Goal: Information Seeking & Learning: Compare options

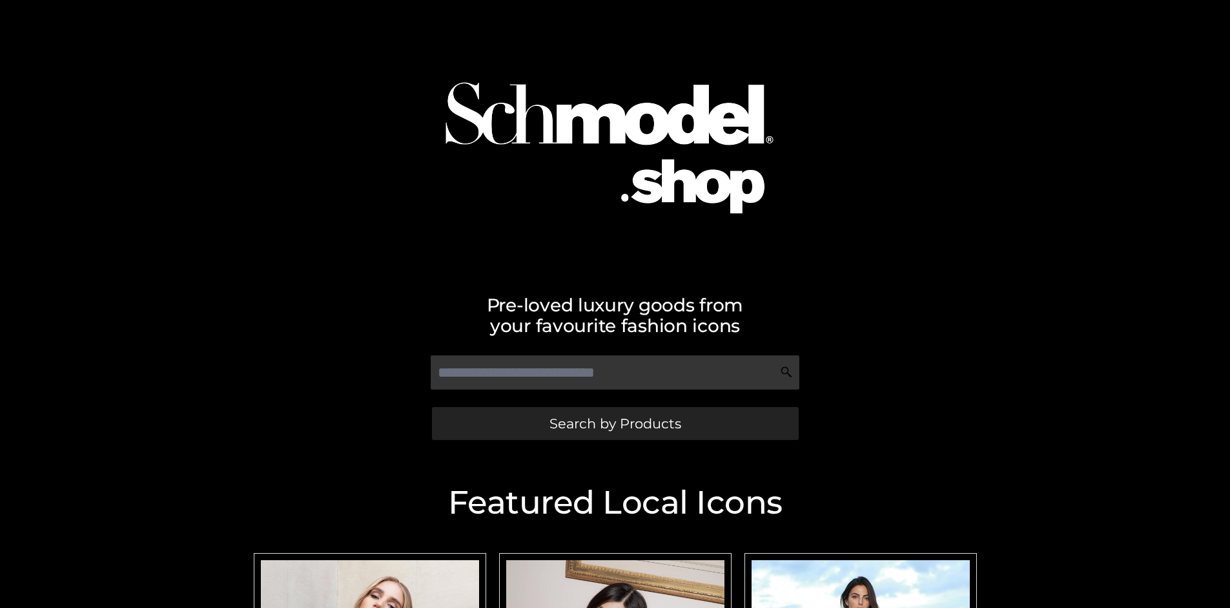
click at [615, 423] on span "Search by Products" at bounding box center [616, 424] width 132 height 14
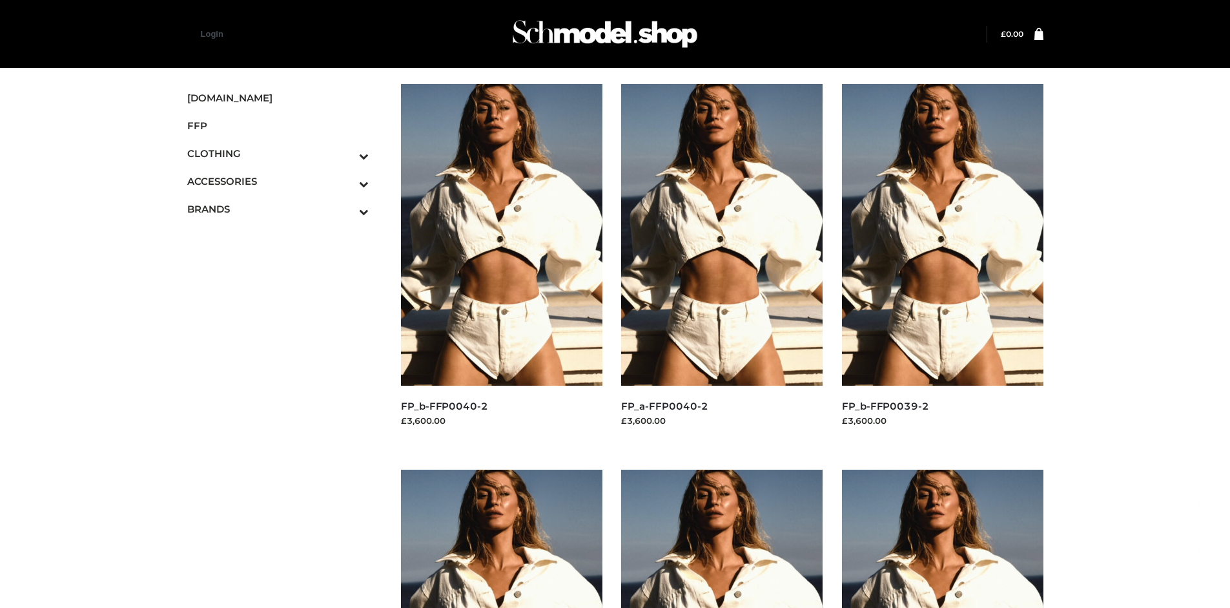
scroll to position [608, 0]
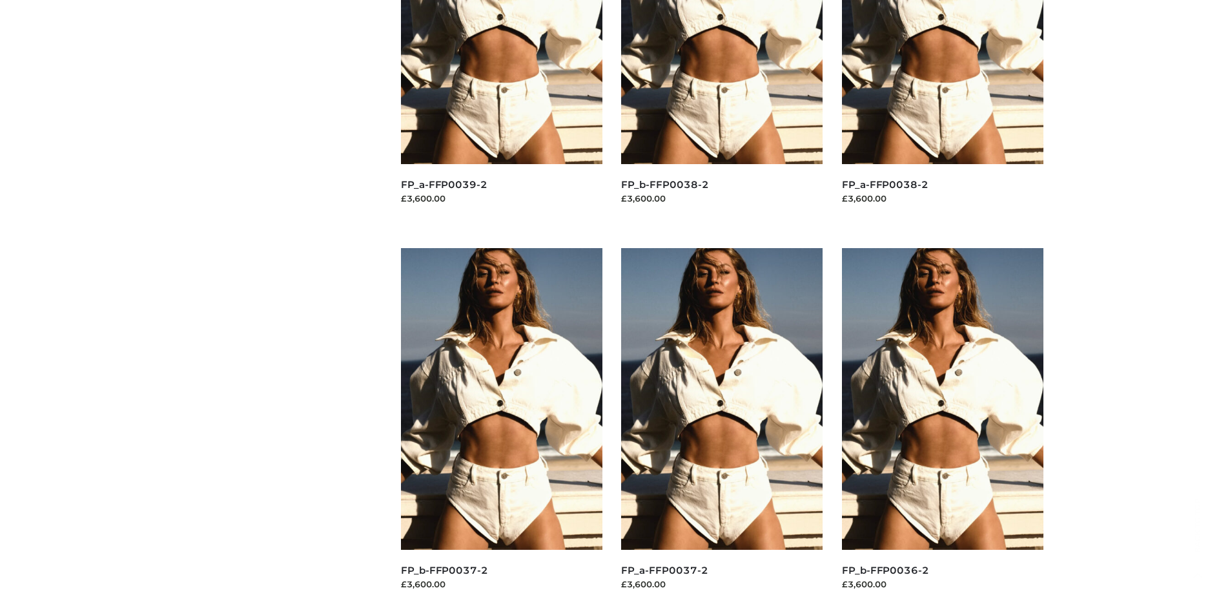
click at [501, 428] on img at bounding box center [502, 399] width 202 height 302
click at [722, 428] on img at bounding box center [722, 399] width 202 height 302
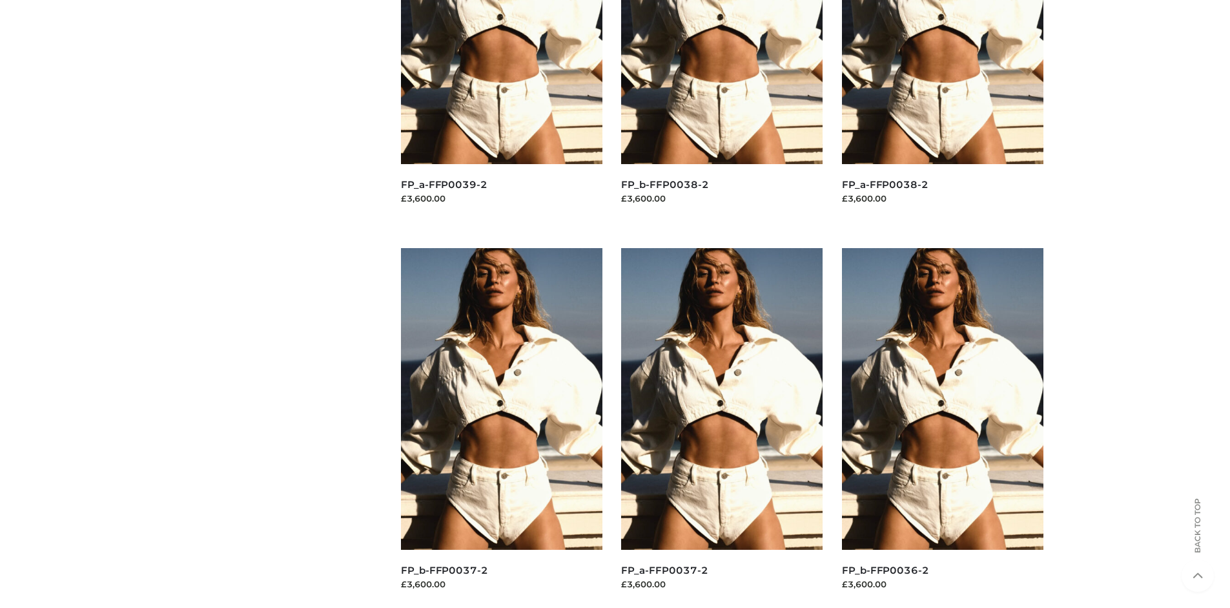
click at [942, 428] on img at bounding box center [943, 399] width 202 height 302
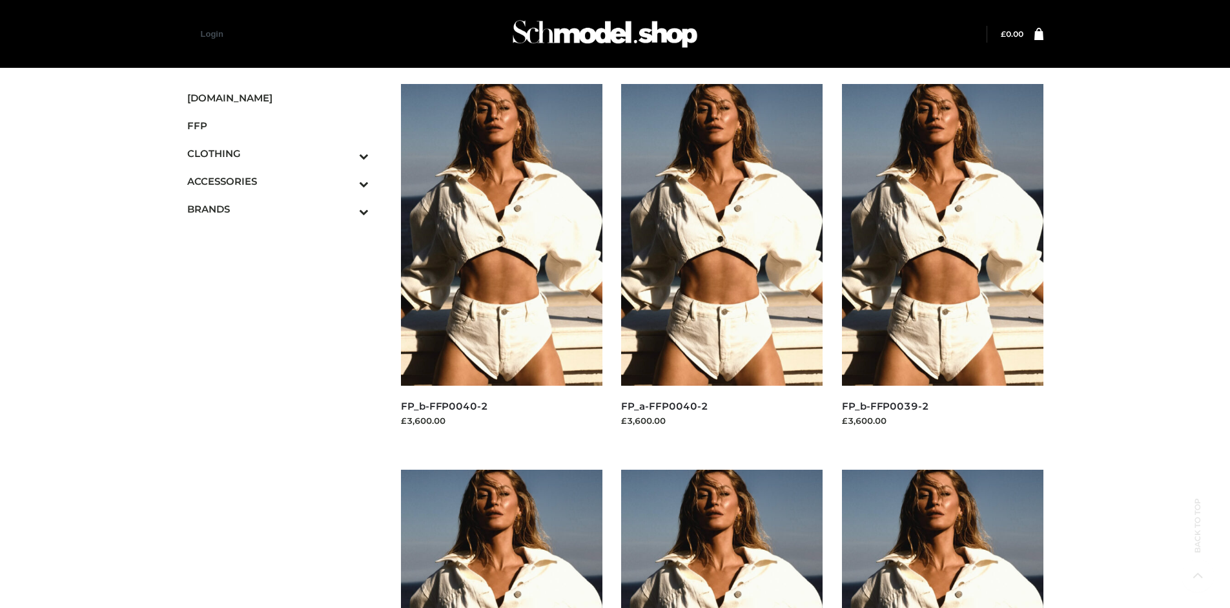
click at [346, 209] on icon "Toggle Submenu" at bounding box center [296, 211] width 145 height 15
click at [284, 264] on span "PARKERSMITH" at bounding box center [284, 264] width 169 height 15
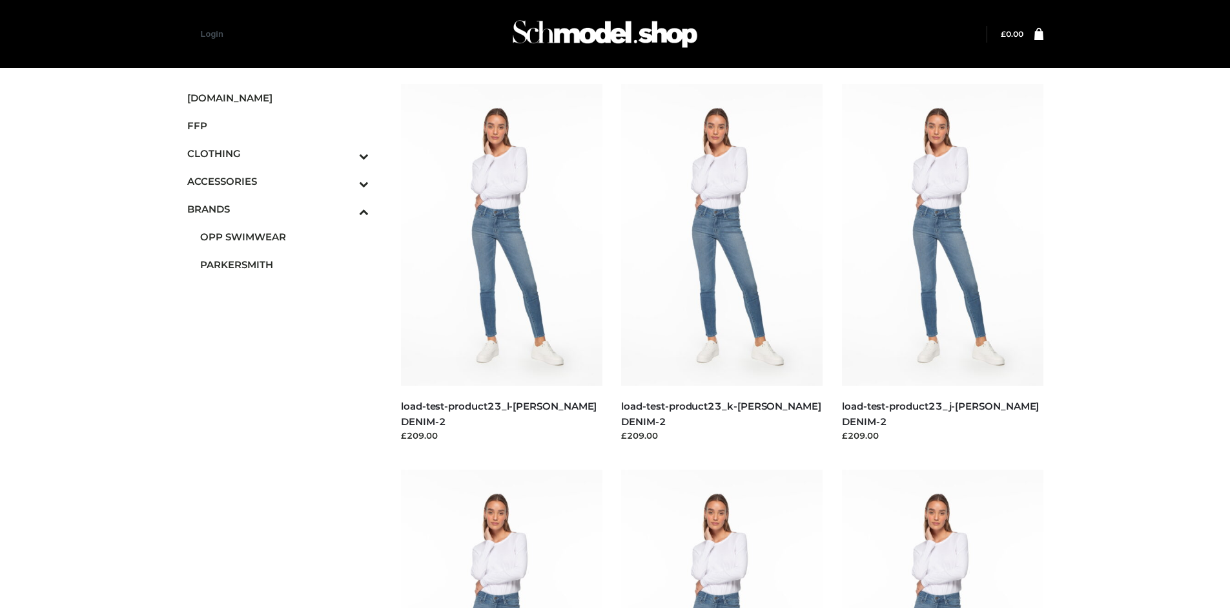
scroll to position [608, 0]
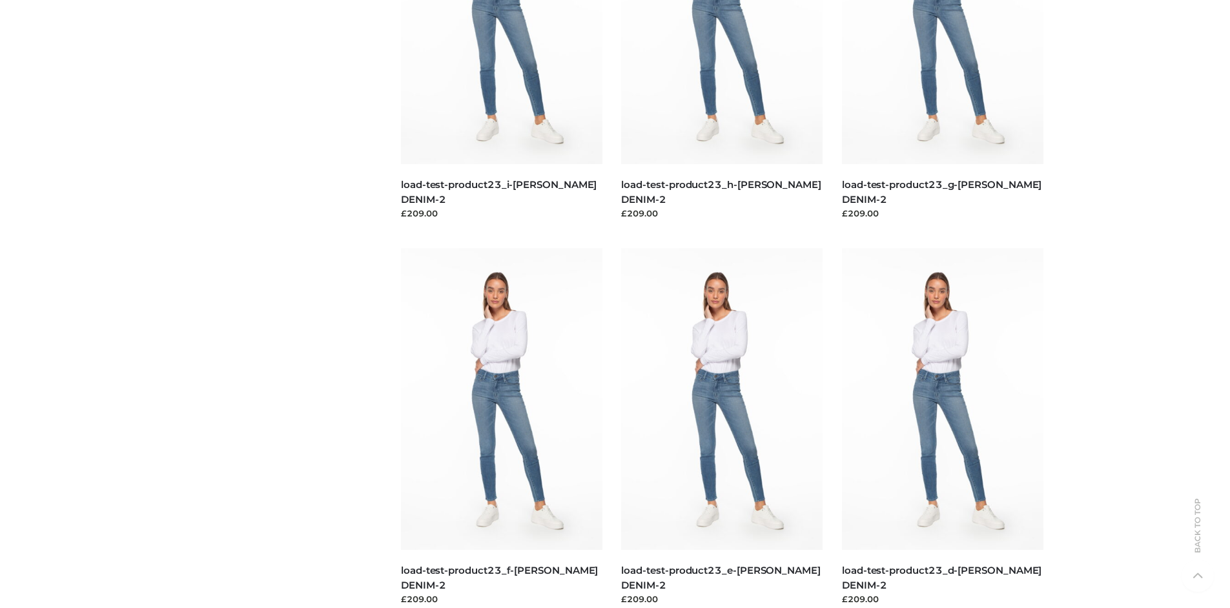
click at [722, 428] on img at bounding box center [722, 399] width 202 height 302
click at [942, 428] on img at bounding box center [943, 399] width 202 height 302
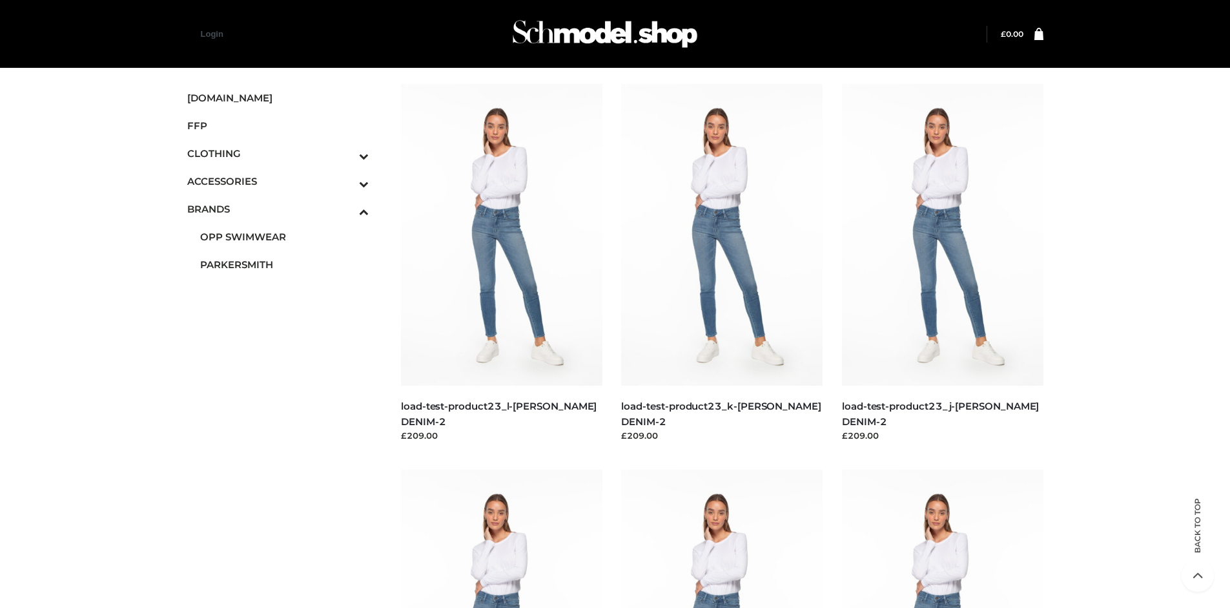
click at [501, 539] on img at bounding box center [502, 621] width 202 height 302
click at [346, 153] on icon "Toggle Submenu" at bounding box center [296, 156] width 145 height 15
click at [284, 181] on span "DRESSES" at bounding box center [284, 181] width 169 height 15
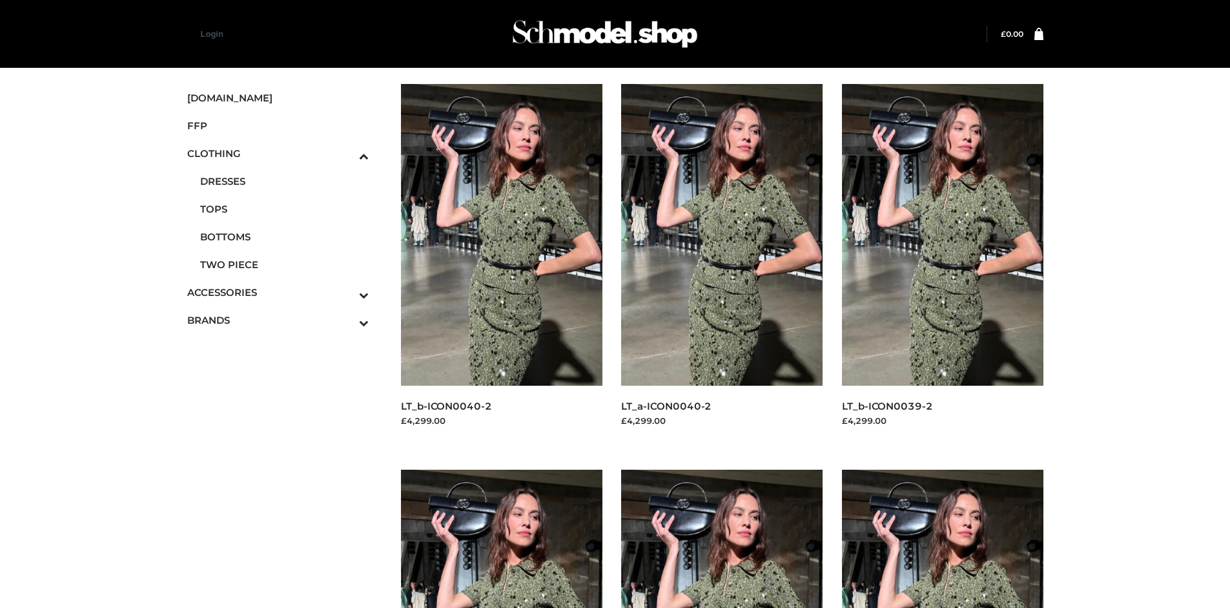
scroll to position [993, 0]
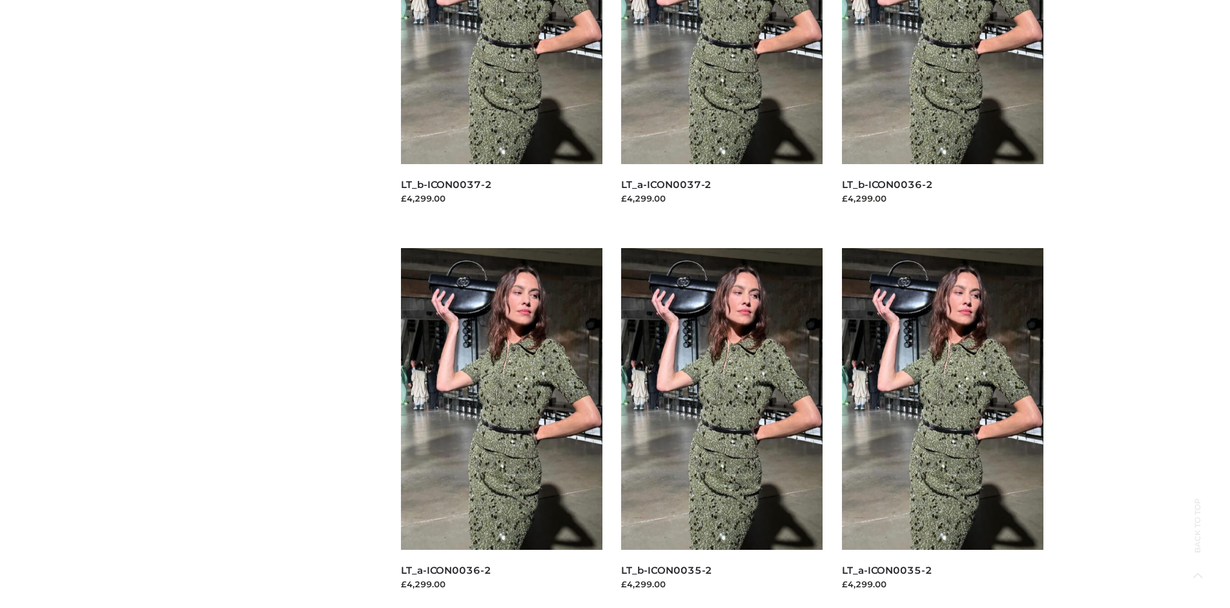
click at [942, 428] on img at bounding box center [943, 399] width 202 height 302
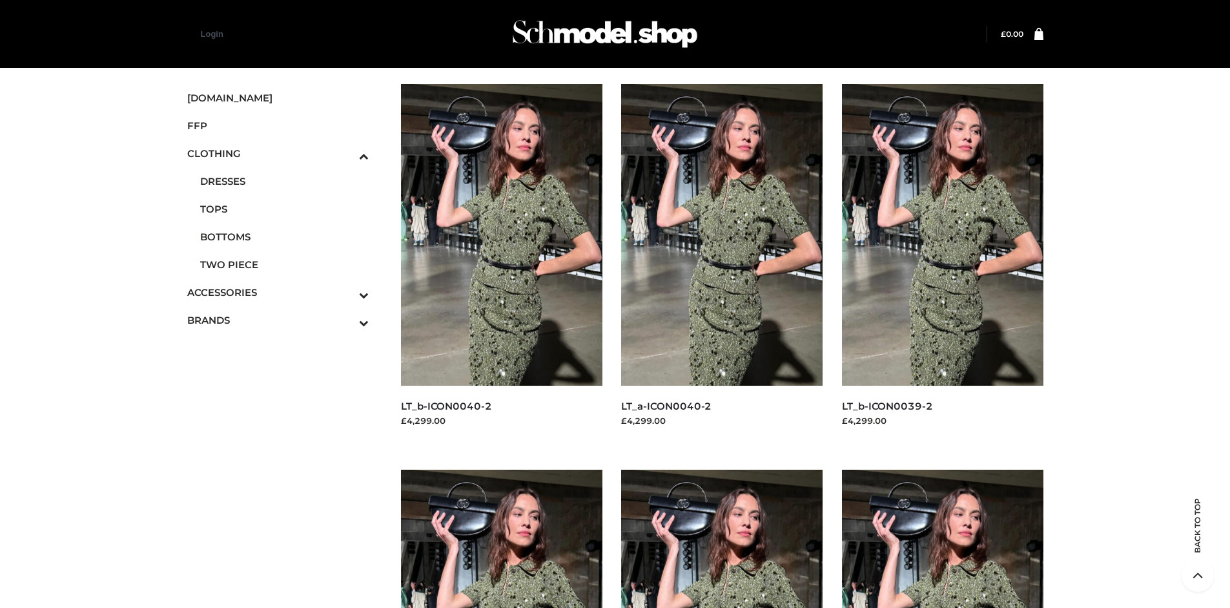
click at [942, 539] on img at bounding box center [943, 621] width 202 height 302
click at [942, 264] on img at bounding box center [943, 235] width 202 height 302
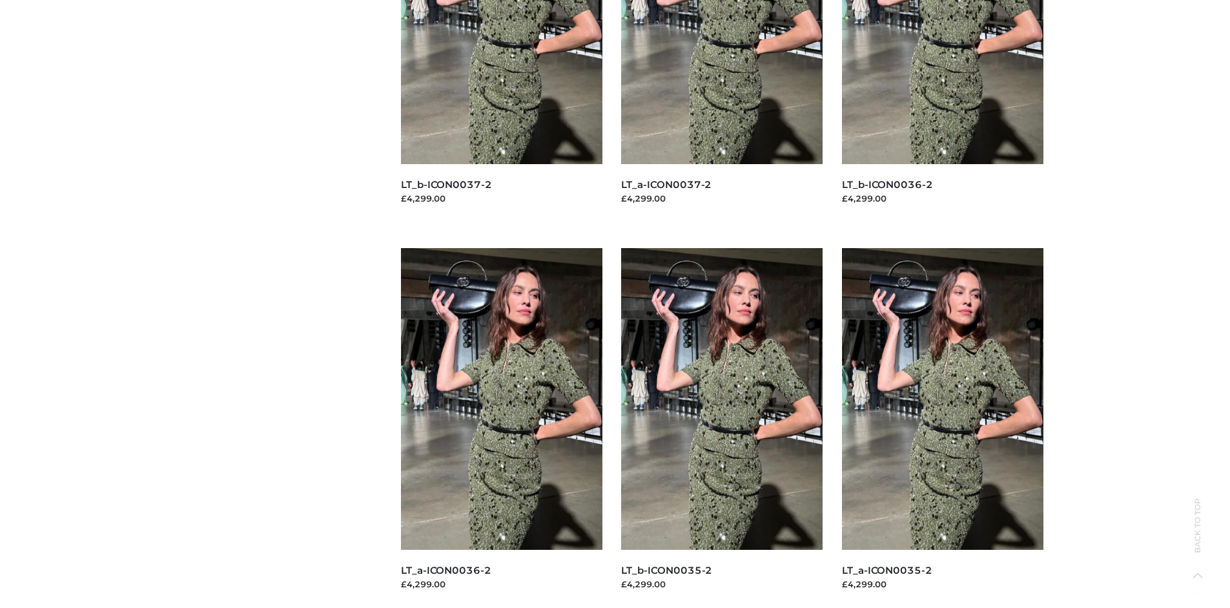
click at [722, 428] on img at bounding box center [722, 399] width 202 height 302
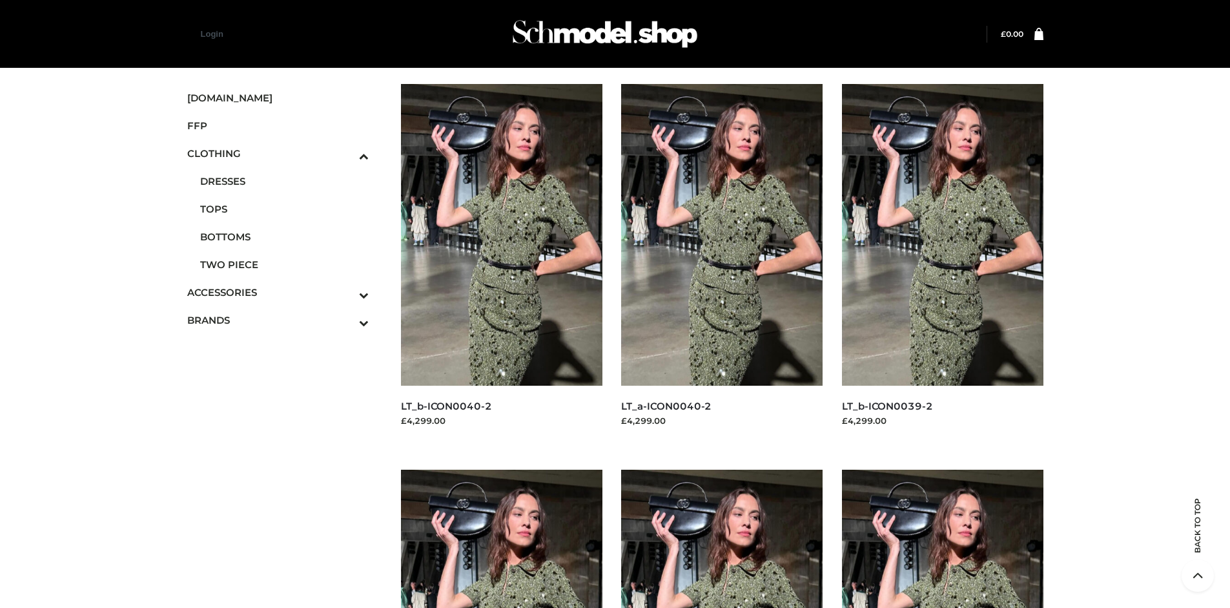
click at [346, 292] on icon "Toggle Submenu" at bounding box center [296, 294] width 145 height 15
click at [284, 292] on span "BAGS" at bounding box center [284, 299] width 169 height 15
